Goal: Transaction & Acquisition: Purchase product/service

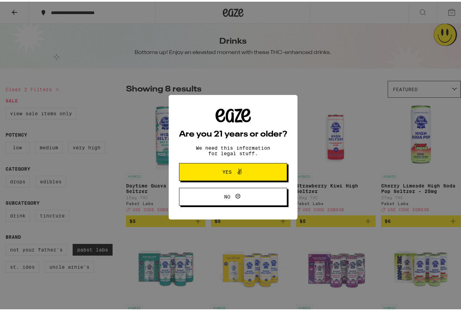
click at [247, 170] on span "Yes" at bounding box center [233, 170] width 52 height 9
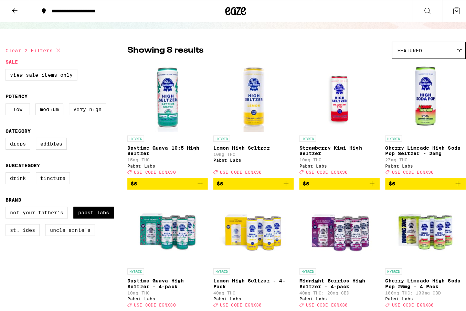
scroll to position [39, 0]
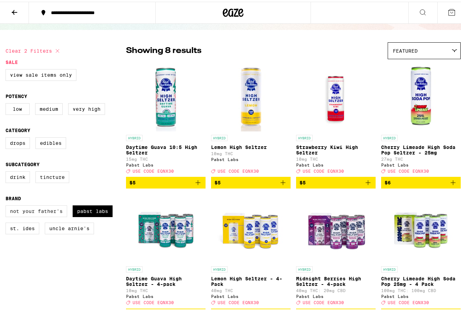
click at [49, 215] on label "Not Your Father's" at bounding box center [37, 210] width 62 height 12
click at [7, 205] on input "Not Your Father's" at bounding box center [7, 205] width 0 height 0
checkbox input "true"
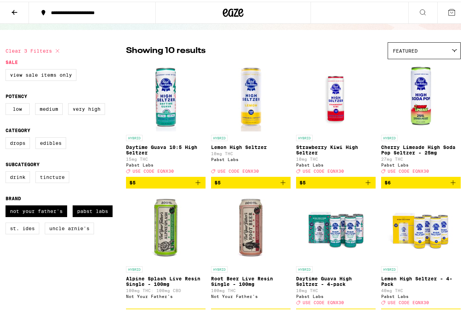
click at [250, 220] on img "Open page for Root Beer Live Resin Single - 100mg from Not Your Father's" at bounding box center [250, 226] width 69 height 69
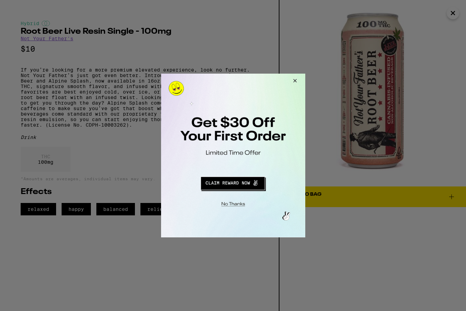
click at [293, 81] on button "Close Modal" at bounding box center [293, 82] width 19 height 17
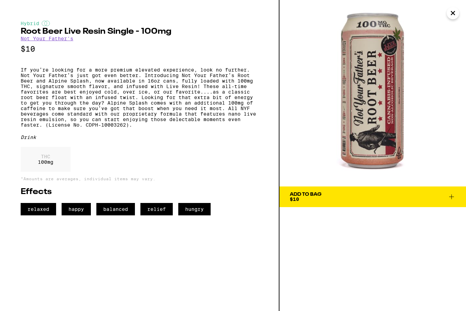
scroll to position [43, 0]
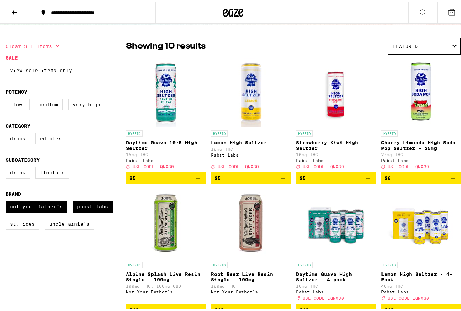
click at [251, 86] on img "Open page for Lemon High Seltzer from Pabst Labs" at bounding box center [250, 90] width 69 height 69
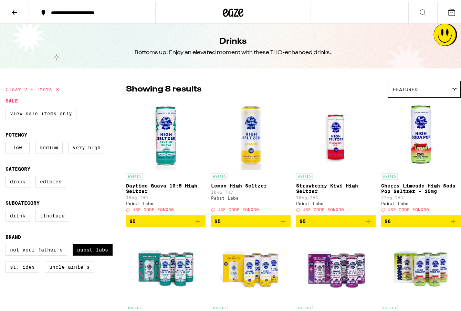
click at [166, 133] on img "Open page for Daytime Guava 10:5 High Seltzer from Pabst Labs" at bounding box center [165, 133] width 69 height 69
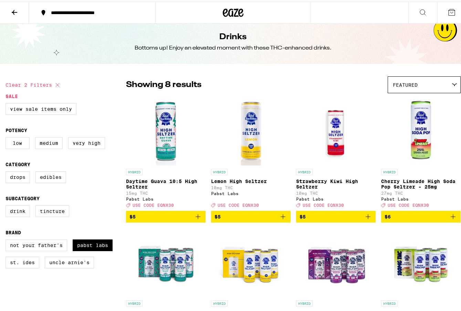
scroll to position [11, 0]
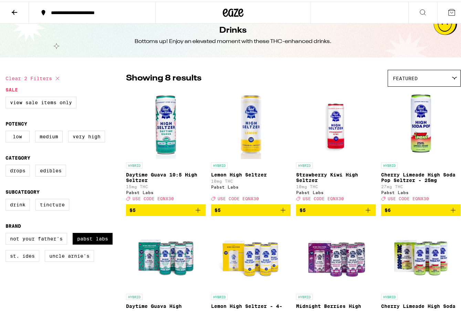
click at [418, 81] on div "Featured" at bounding box center [424, 76] width 72 height 16
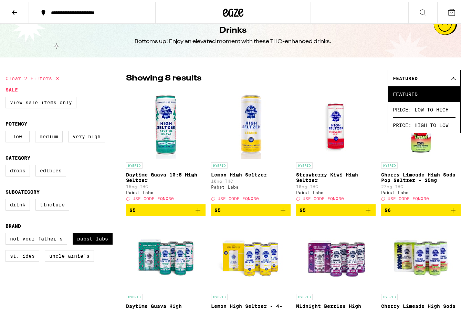
click at [338, 77] on div "Showing 8 results Featured Featured Price: Low to High Price: High to Low" at bounding box center [293, 76] width 334 height 17
click at [58, 78] on icon at bounding box center [57, 77] width 8 height 8
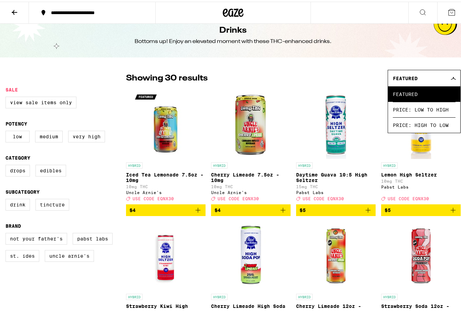
click at [450, 77] on icon at bounding box center [453, 76] width 6 height 3
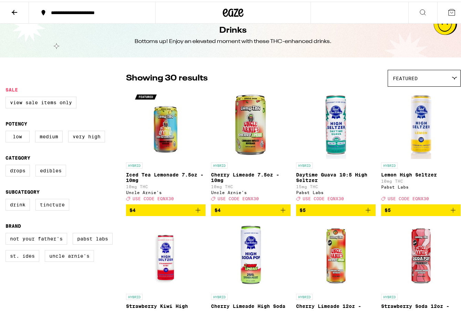
checkbox input "true"
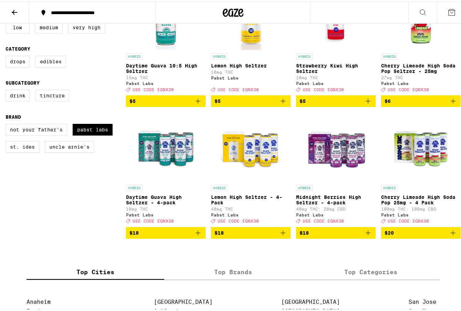
click at [318, 201] on p "Midnight Berries High Seltzer - 4-pack" at bounding box center [335, 198] width 79 height 11
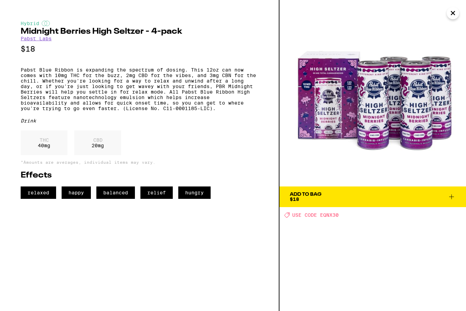
click at [355, 116] on img at bounding box center [372, 93] width 186 height 186
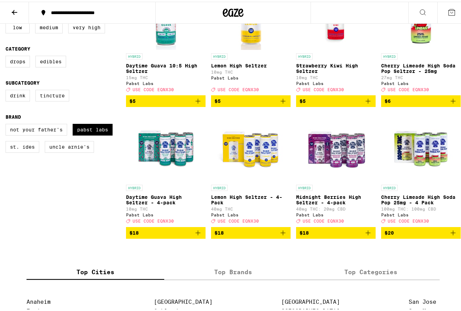
click at [169, 150] on img "Open page for Daytime Guava High Seltzer - 4-pack from Pabst Labs" at bounding box center [165, 145] width 69 height 69
click at [143, 201] on p "Daytime Guava High Seltzer - 4-pack" at bounding box center [165, 198] width 79 height 11
